Goal: Task Accomplishment & Management: Manage account settings

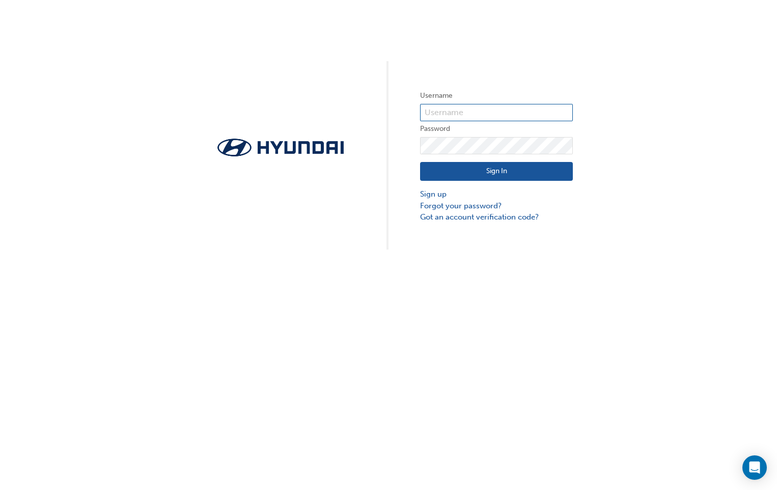
type input "11573"
click at [465, 168] on button "Sign In" at bounding box center [496, 171] width 153 height 19
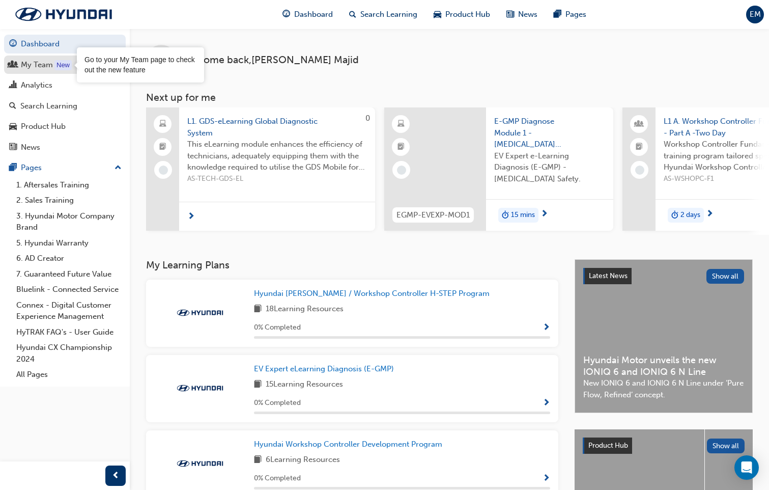
click at [58, 70] on div "New" at bounding box center [62, 65] width 17 height 10
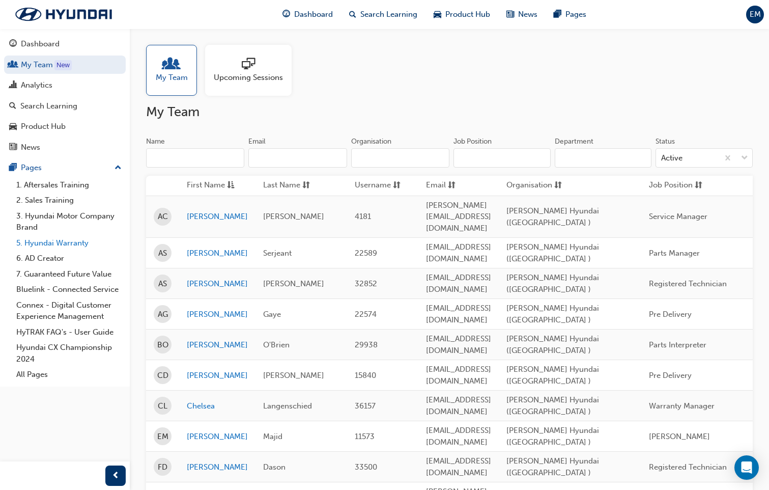
click at [44, 243] on link "5. Hyundai Warranty" at bounding box center [68, 243] width 113 height 16
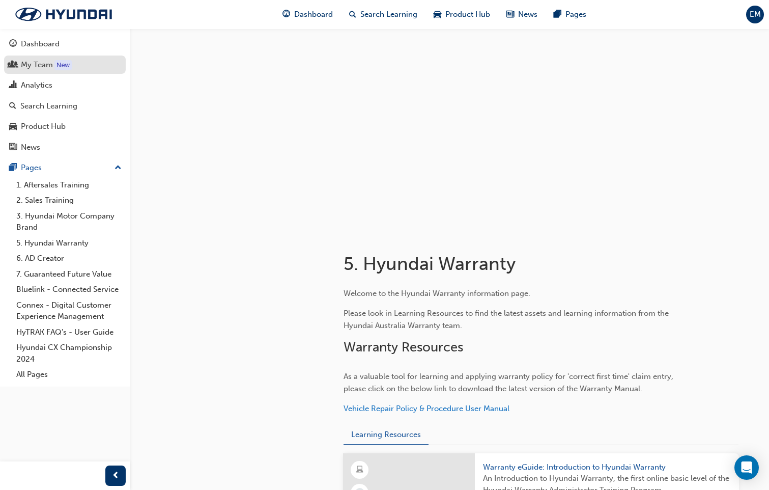
click at [34, 66] on div "My Team" at bounding box center [37, 65] width 32 height 12
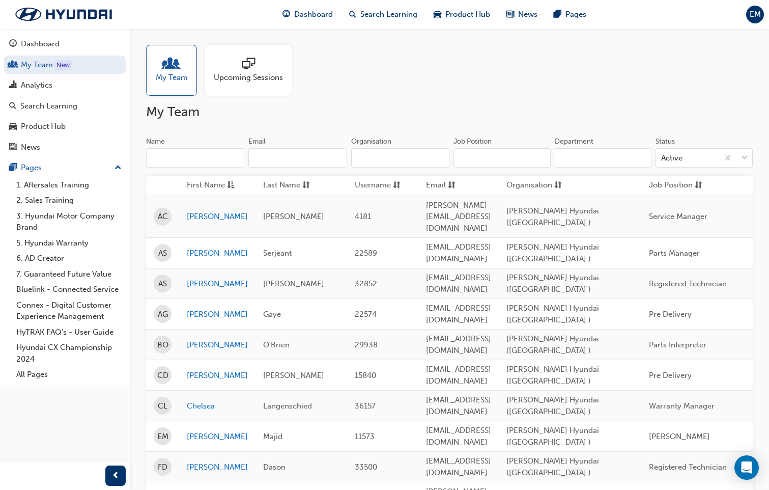
click at [309, 162] on input "Email" at bounding box center [297, 157] width 98 height 19
click at [184, 151] on input "Name" at bounding box center [195, 157] width 98 height 19
click at [189, 157] on input "Name" at bounding box center [195, 157] width 98 height 19
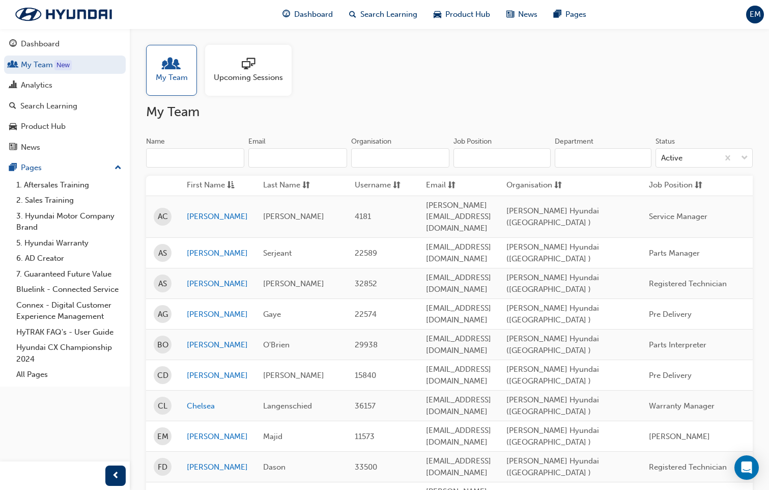
paste input "[PERSON_NAME] <[EMAIL_ADDRESS][DOMAIN_NAME]>"
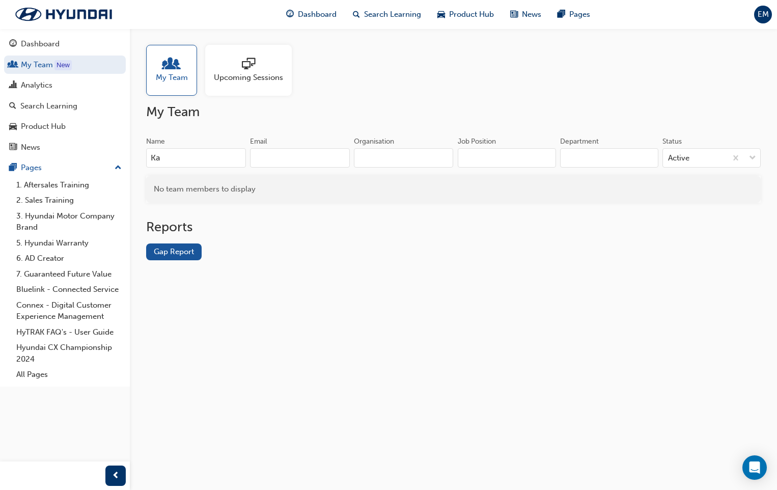
type input "K"
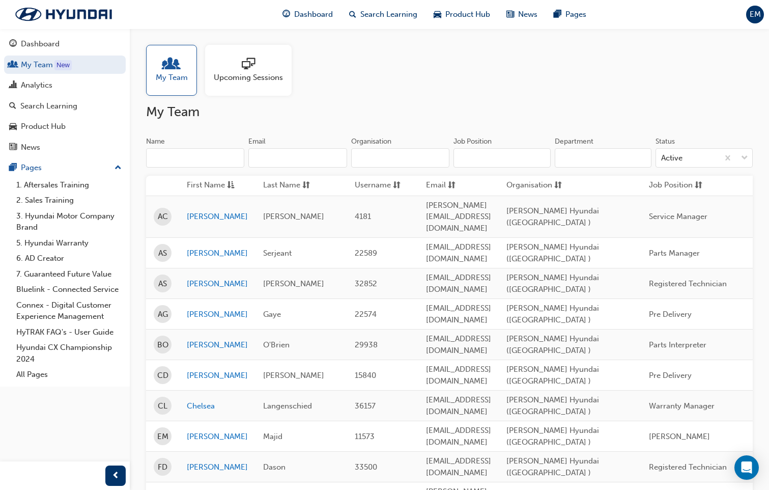
click at [272, 156] on input "Email" at bounding box center [297, 157] width 98 height 19
paste input "[PERSON_NAME] <[EMAIL_ADDRESS][DOMAIN_NAME]>"
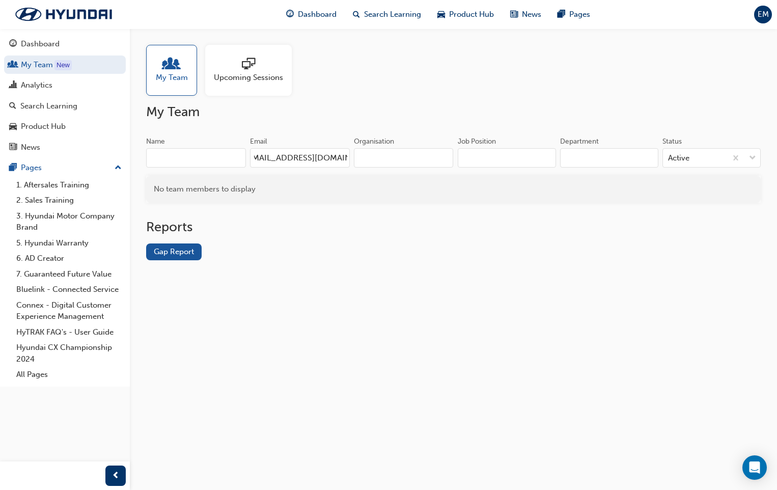
scroll to position [0, 5]
click at [523, 335] on div "My Team Upcoming Sessions My Team Name Email [PERSON_NAME][EMAIL_ADDRESS][DOMAI…" at bounding box center [388, 245] width 777 height 490
click at [258, 156] on input "[EMAIL_ADDRESS][DOMAIN_NAME]" at bounding box center [300, 157] width 100 height 19
type input "[EMAIL_ADDRESS][DOMAIN_NAME]"
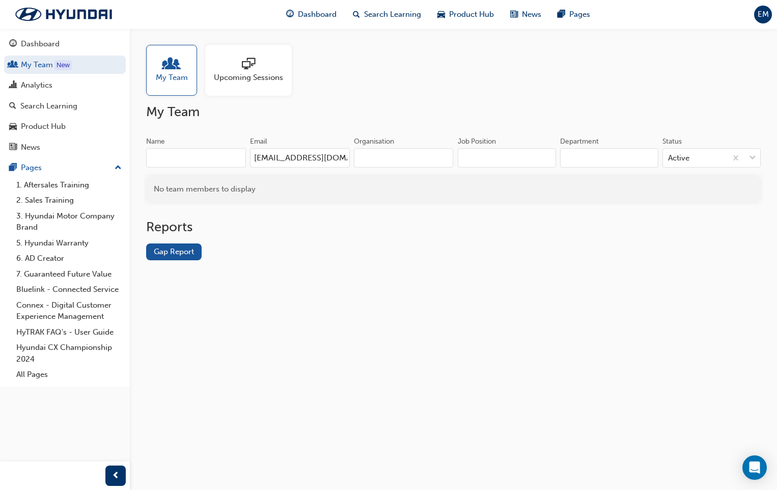
click at [401, 261] on div "Reports Gap Report" at bounding box center [453, 248] width 614 height 58
drag, startPoint x: 325, startPoint y: 207, endPoint x: 316, endPoint y: 182, distance: 27.0
click at [326, 207] on div "Name Email [EMAIL_ADDRESS][DOMAIN_NAME] Organisation Job Position Department St…" at bounding box center [453, 177] width 614 height 82
drag, startPoint x: 255, startPoint y: 155, endPoint x: 468, endPoint y: 166, distance: 213.0
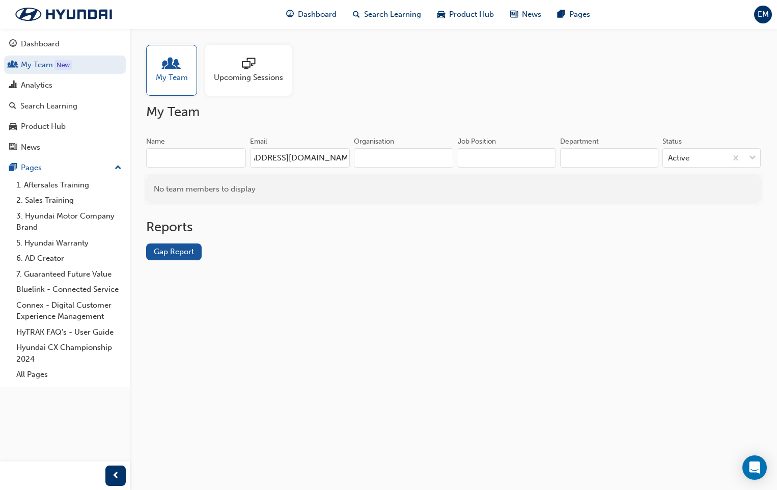
click at [468, 166] on div "Name Email [EMAIL_ADDRESS][DOMAIN_NAME] Organisation Job Position Department St…" at bounding box center [453, 156] width 614 height 40
click at [158, 155] on input "Name" at bounding box center [196, 157] width 100 height 19
paste input "[EMAIL_ADDRESS][DOMAIN_NAME]"
click at [181, 156] on input "karismanash" at bounding box center [196, 157] width 100 height 19
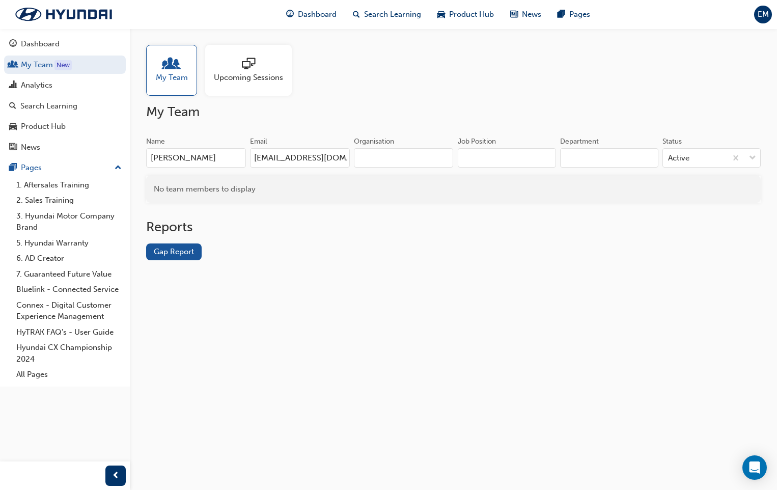
type input "[PERSON_NAME]"
drag, startPoint x: 251, startPoint y: 157, endPoint x: 433, endPoint y: 162, distance: 181.7
click at [433, 162] on div "Name [PERSON_NAME] Email [PERSON_NAME][EMAIL_ADDRESS][DOMAIN_NAME] Organisation" at bounding box center [299, 156] width 307 height 40
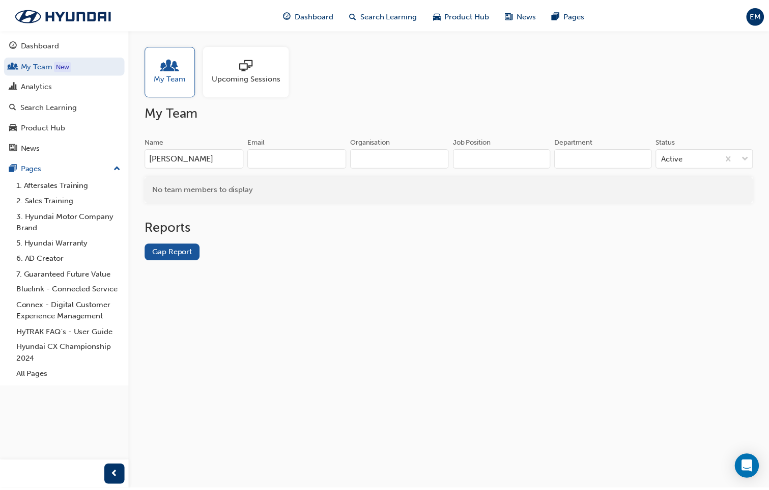
scroll to position [0, 0]
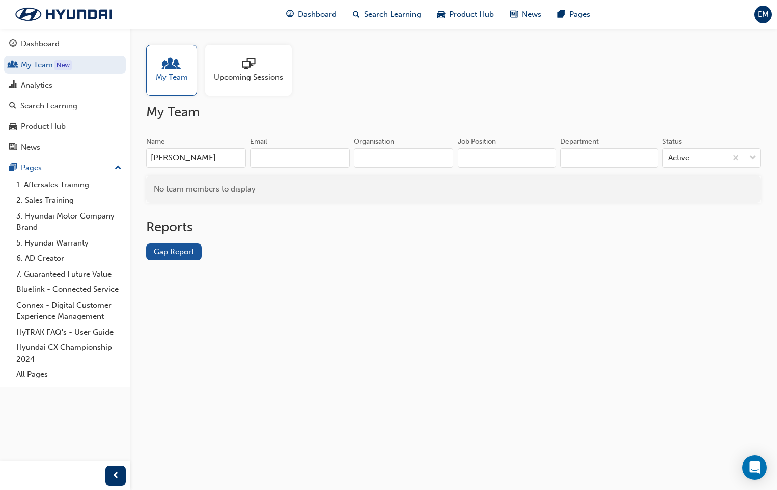
click at [376, 264] on div "Reports Gap Report" at bounding box center [453, 248] width 614 height 58
drag, startPoint x: 217, startPoint y: 228, endPoint x: 198, endPoint y: 180, distance: 51.9
click at [216, 227] on h2 "Reports" at bounding box center [453, 227] width 614 height 16
drag, startPoint x: 207, startPoint y: 157, endPoint x: 110, endPoint y: 146, distance: 97.4
click at [92, 146] on div "Dashboard My Team New Analytics Search Learning Product Hub News Pages Pages 1.…" at bounding box center [388, 245] width 777 height 490
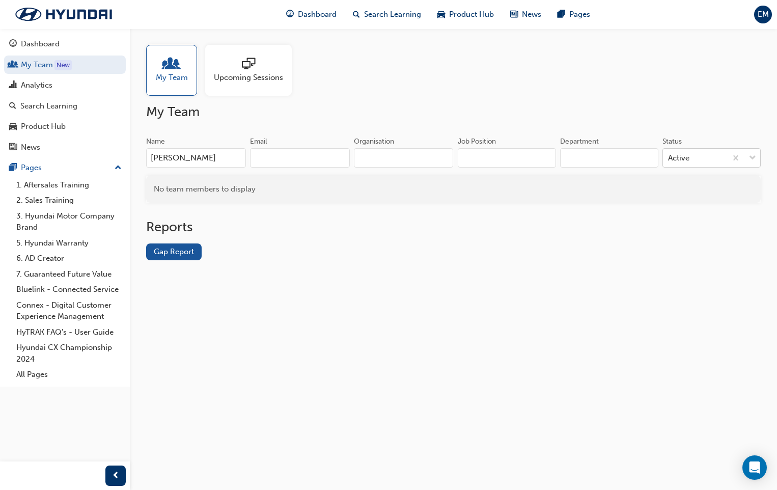
click at [753, 161] on span "down-icon" at bounding box center [752, 158] width 7 height 13
click at [669, 161] on input "Status Active" at bounding box center [668, 157] width 1 height 9
click at [712, 186] on div "Active" at bounding box center [711, 184] width 98 height 20
click at [544, 336] on div "My Team Upcoming Sessions My Team Name [PERSON_NAME] Email Organisation Job Pos…" at bounding box center [388, 245] width 777 height 490
click at [117, 168] on span "up-icon" at bounding box center [118, 167] width 7 height 13
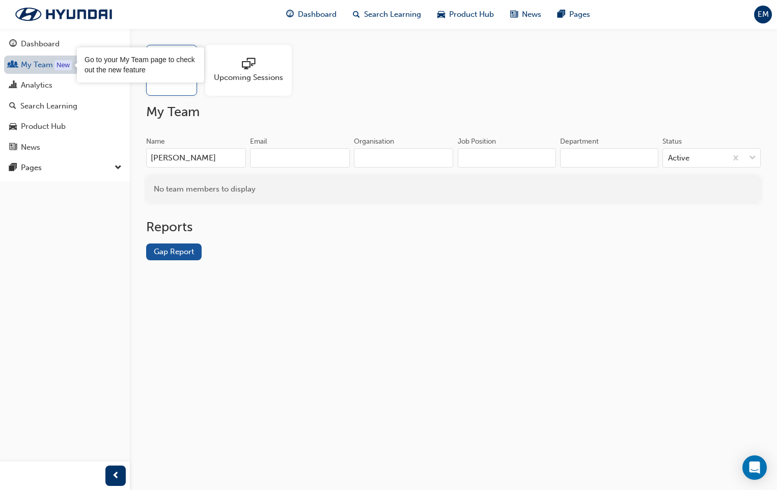
click at [68, 67] on div "New" at bounding box center [62, 65] width 17 height 10
click at [38, 71] on link "My Team New" at bounding box center [65, 64] width 122 height 19
click at [181, 74] on span "My Team" at bounding box center [172, 78] width 32 height 12
click at [221, 157] on input "[PERSON_NAME]" at bounding box center [196, 157] width 100 height 19
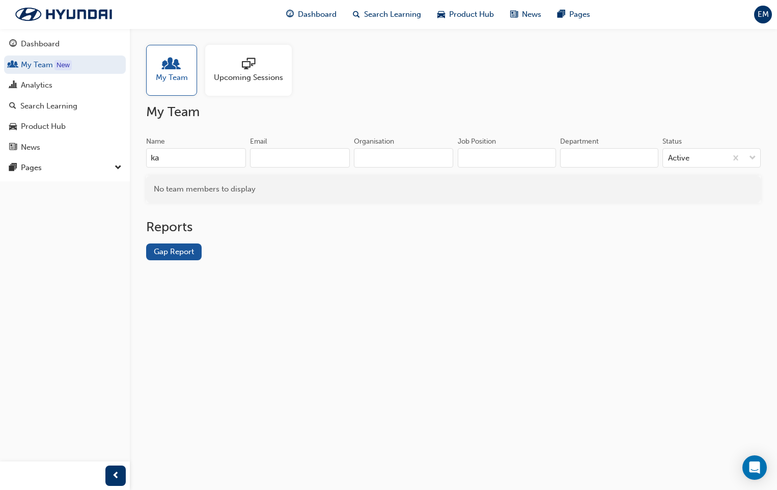
type input "k"
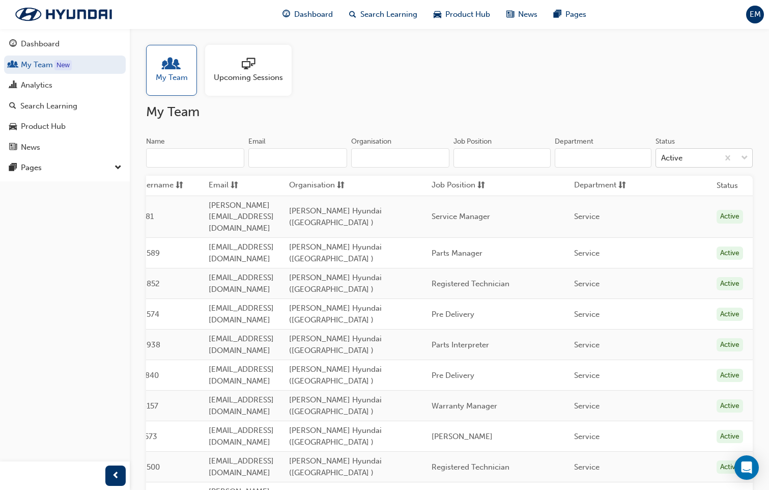
click at [693, 154] on div "Active" at bounding box center [687, 158] width 63 height 18
click at [662, 154] on input "Status Active" at bounding box center [661, 157] width 1 height 9
click at [636, 117] on h2 "My Team" at bounding box center [449, 112] width 607 height 16
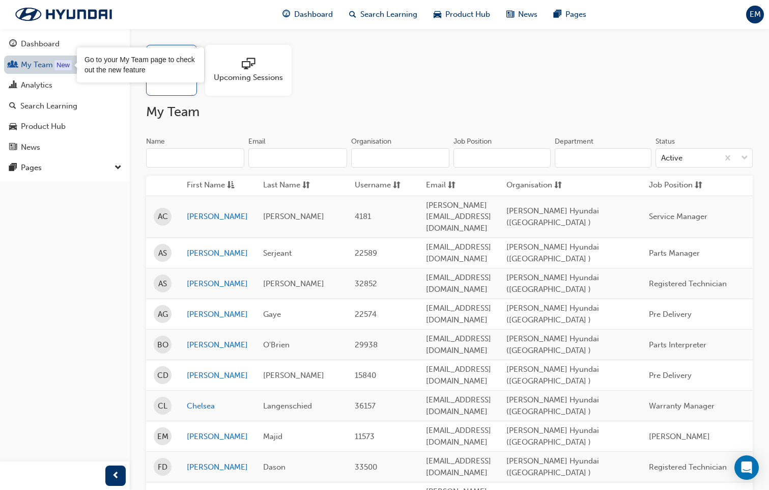
click at [63, 67] on div "New" at bounding box center [62, 65] width 17 height 10
